Goal: Task Accomplishment & Management: Complete application form

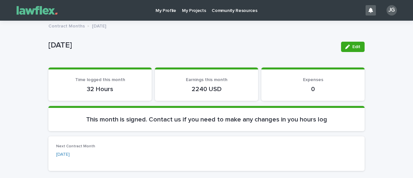
click at [196, 10] on p "My Projects" at bounding box center [194, 7] width 24 height 14
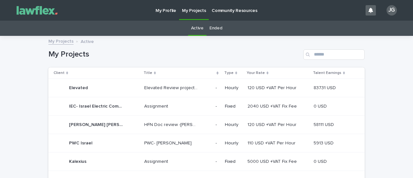
click at [80, 87] on p "Elevated" at bounding box center [79, 87] width 20 height 7
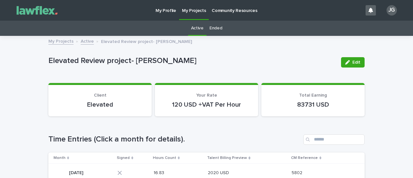
click at [85, 171] on p "[DATE]" at bounding box center [76, 172] width 15 height 7
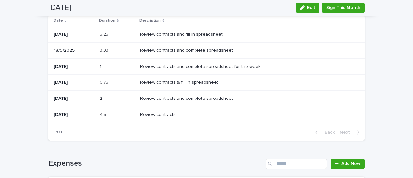
scroll to position [25, 0]
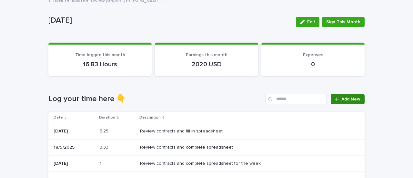
click at [348, 99] on span "Add New" at bounding box center [350, 99] width 19 height 5
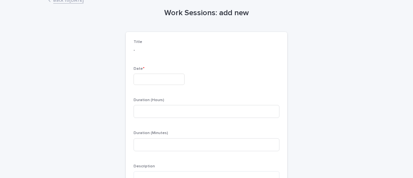
click at [173, 78] on input "text" at bounding box center [159, 79] width 51 height 11
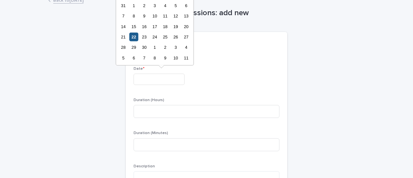
click at [133, 34] on div "22" at bounding box center [133, 37] width 9 height 9
type input "*********"
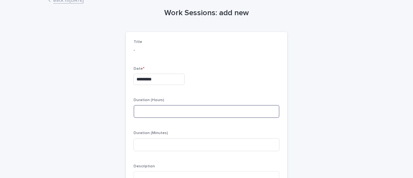
click at [142, 108] on input at bounding box center [207, 111] width 146 height 13
type input "*"
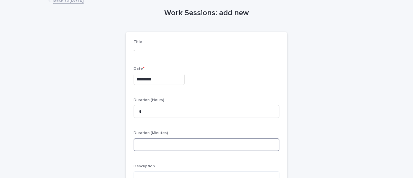
click at [154, 146] on input at bounding box center [207, 144] width 146 height 13
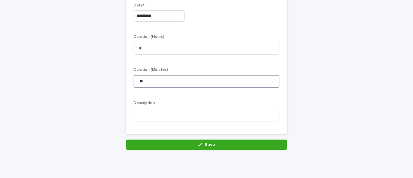
scroll to position [90, 0]
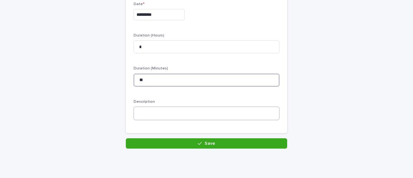
type input "**"
click at [186, 118] on textarea at bounding box center [207, 113] width 146 height 14
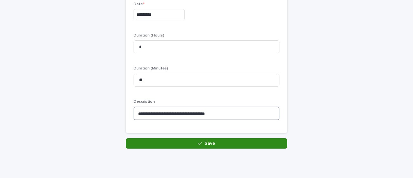
type textarea "**********"
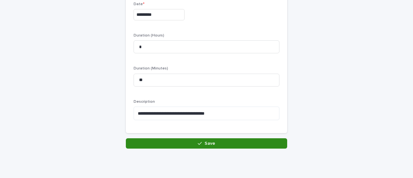
click at [221, 143] on button "Save" at bounding box center [206, 143] width 161 height 10
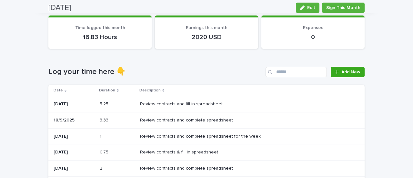
scroll to position [52, 0]
